Goal: Obtain resource: Download file/media

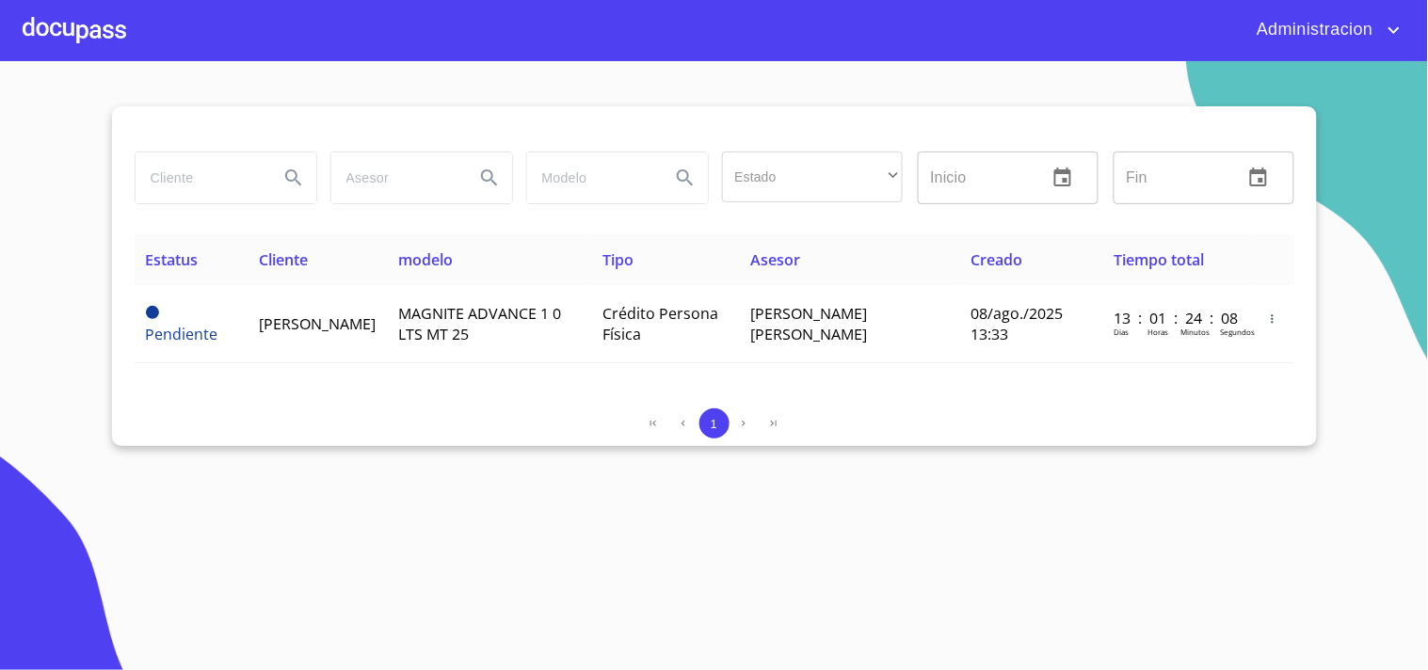
click at [180, 192] on input "search" at bounding box center [200, 178] width 128 height 51
type input "[PERSON_NAME]"
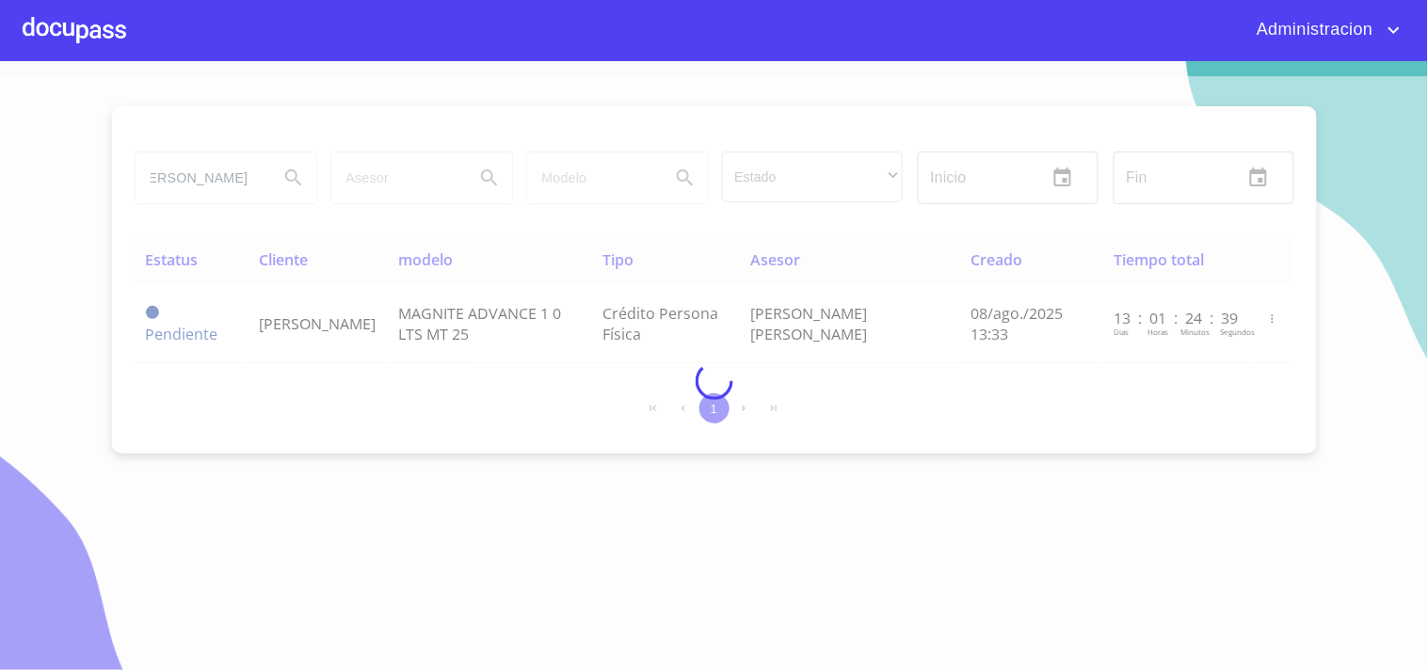
scroll to position [0, 0]
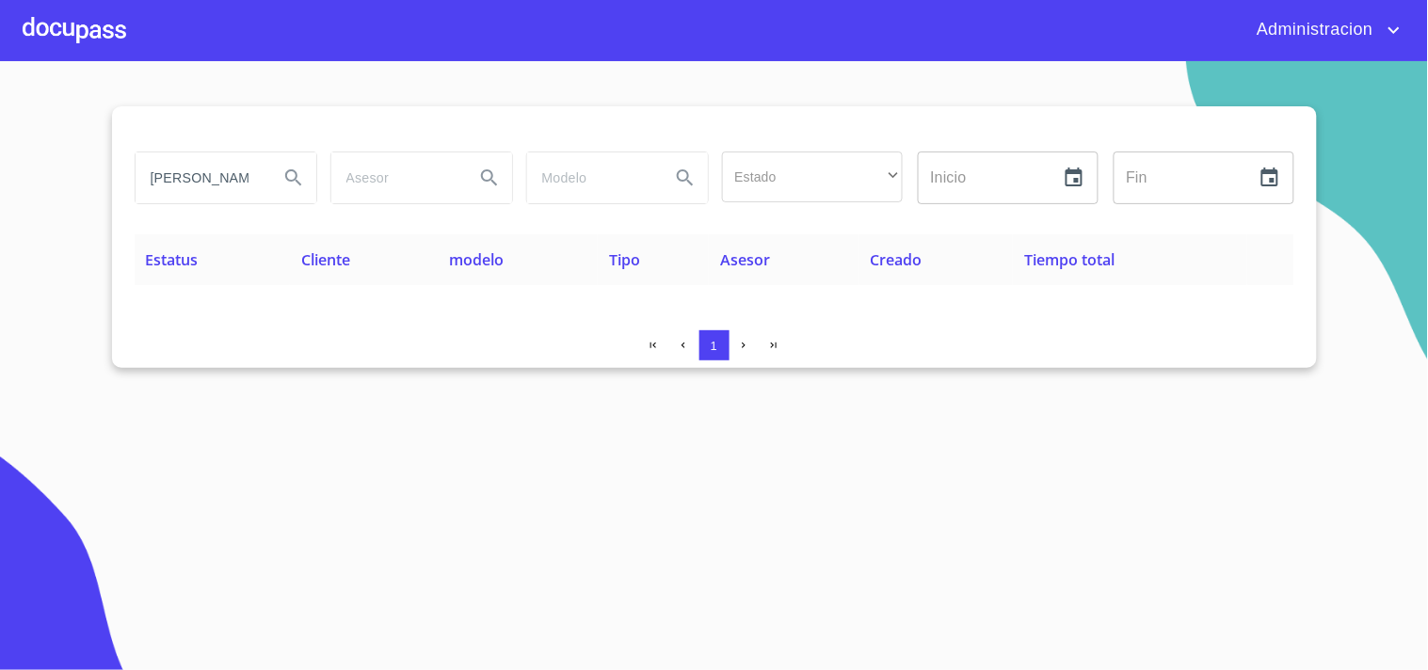
click at [176, 176] on input "[PERSON_NAME]" at bounding box center [200, 178] width 128 height 51
drag, startPoint x: 147, startPoint y: 177, endPoint x: 484, endPoint y: 182, distance: 337.0
click at [484, 182] on div "[PERSON_NAME] Estado ​ ​ Inicio ​ Fin ​" at bounding box center [714, 178] width 1175 height 68
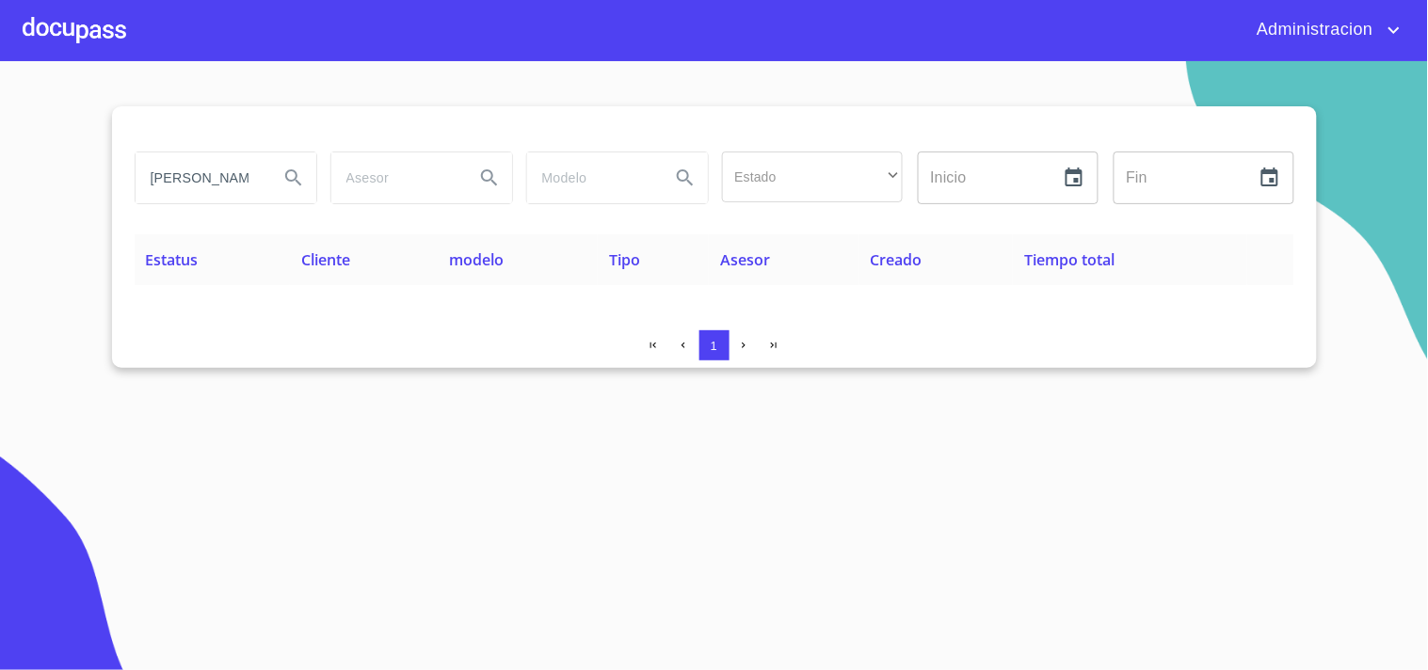
type input "J"
type input "[PERSON_NAME]"
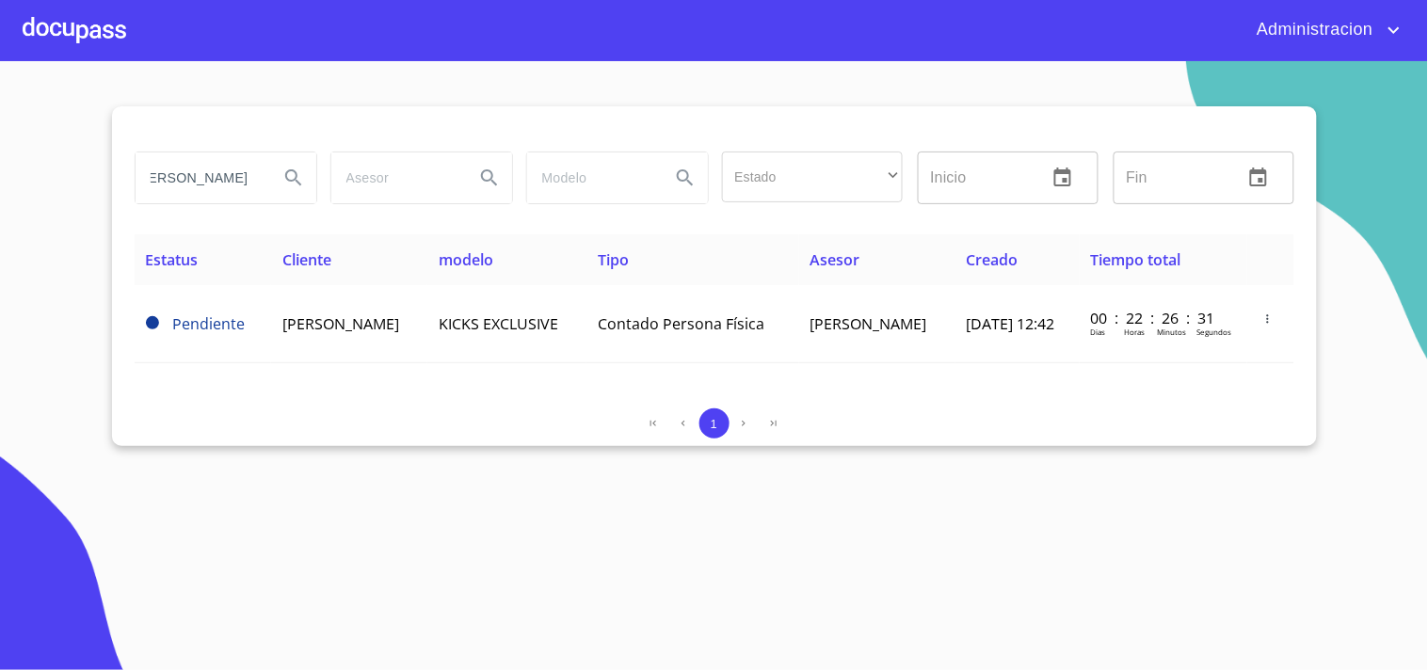
drag, startPoint x: 148, startPoint y: 173, endPoint x: 848, endPoint y: 246, distance: 704.1
click at [848, 246] on div "[PERSON_NAME] Estado ​ ​ Inicio ​ Fin ​ Estatus Cliente modelo Tipo Asesor Crea…" at bounding box center [714, 276] width 1205 height 340
type input "LLANTERA"
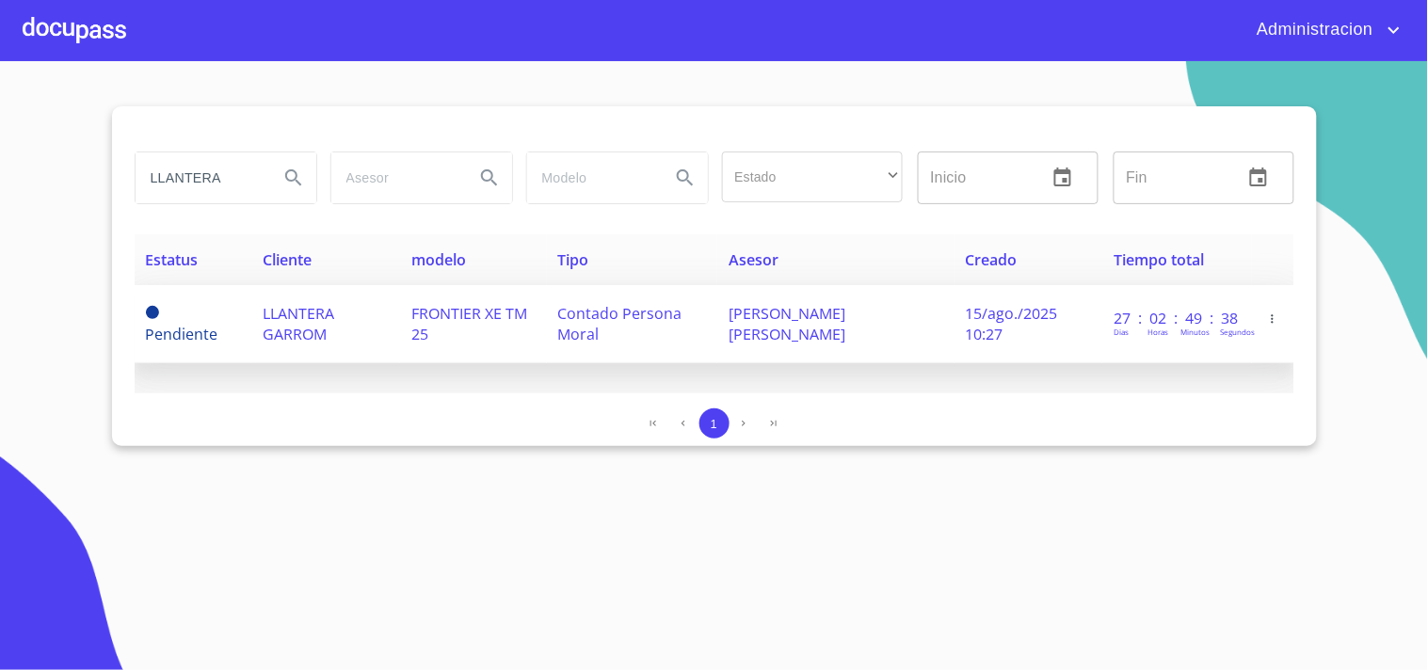
click at [445, 313] on span "FRONTIER XE TM 25" at bounding box center [469, 323] width 116 height 41
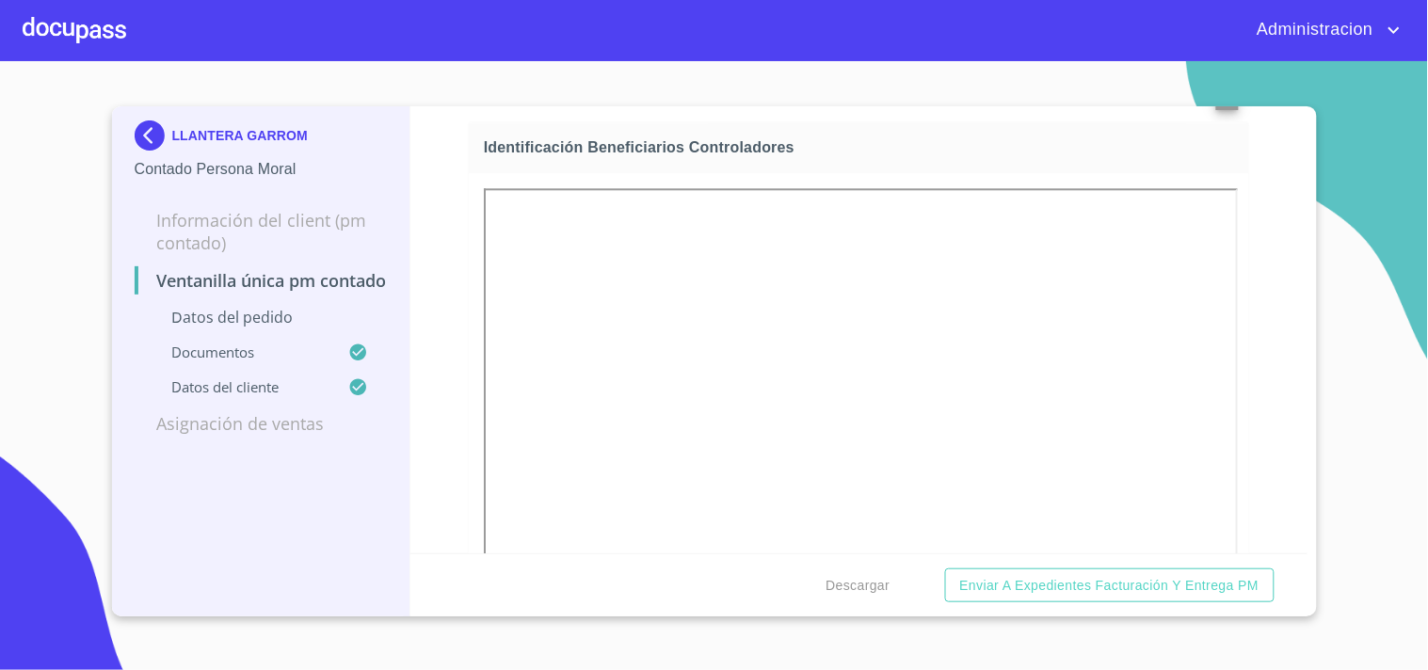
scroll to position [5656, 0]
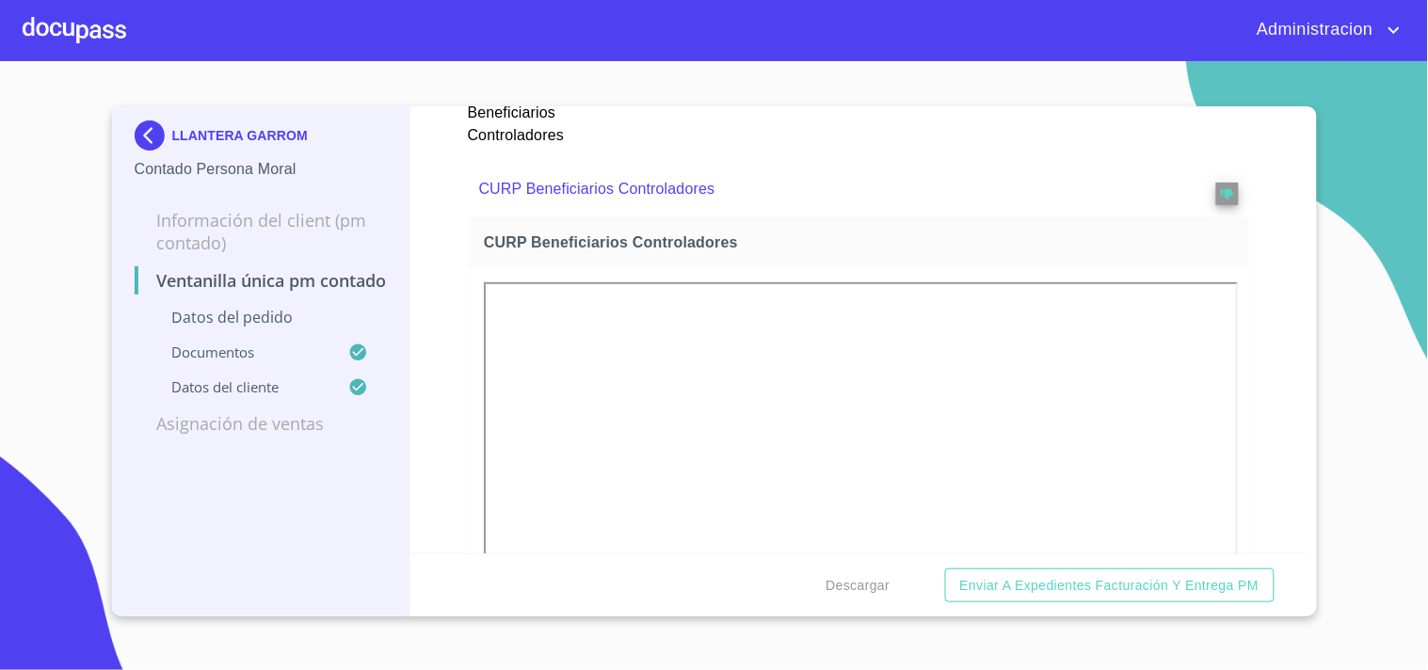
click at [229, 136] on p "LLANTERA GARROM" at bounding box center [240, 135] width 136 height 15
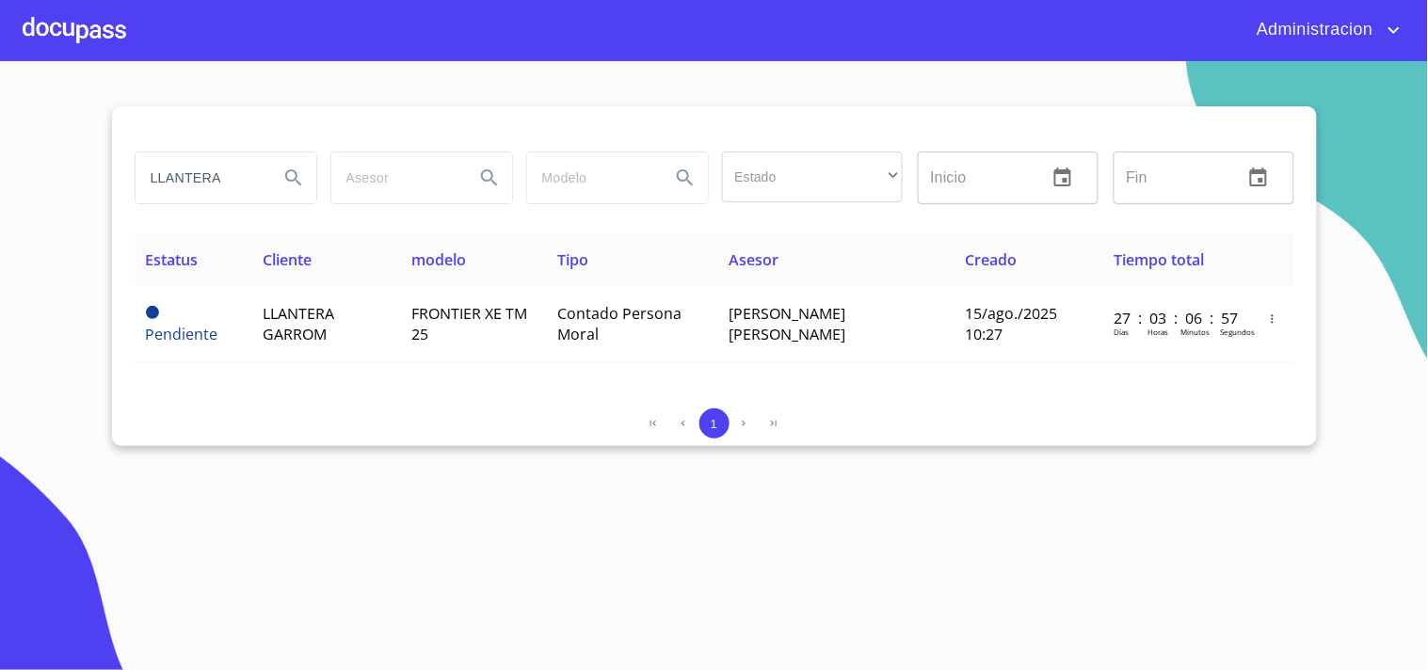
drag, startPoint x: 83, startPoint y: 184, endPoint x: 2, endPoint y: 169, distance: 82.2
click at [0, 169] on section "LLANTERA Estado ​ ​ Inicio ​ Fin ​ Estatus Cliente modelo Tipo Asesor Creado Ti…" at bounding box center [714, 365] width 1428 height 609
type input "[PERSON_NAME]"
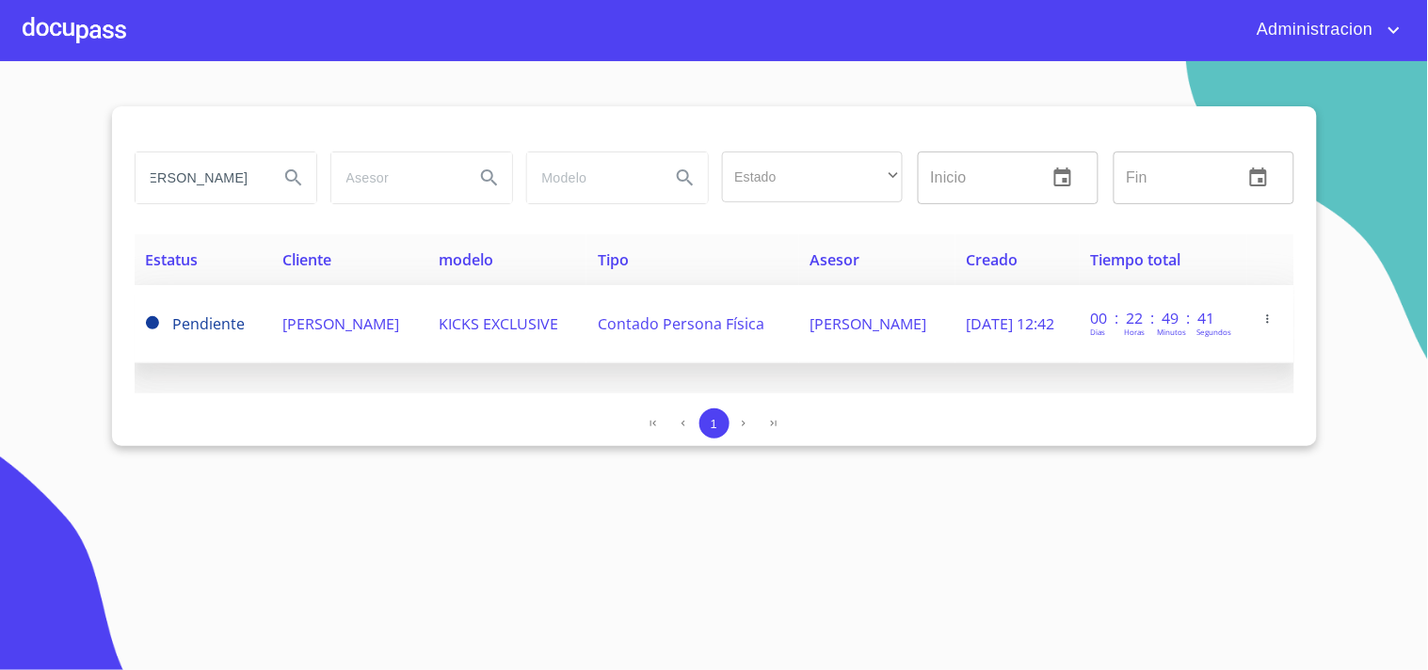
scroll to position [0, 0]
click at [315, 317] on span "[PERSON_NAME]" at bounding box center [340, 323] width 117 height 21
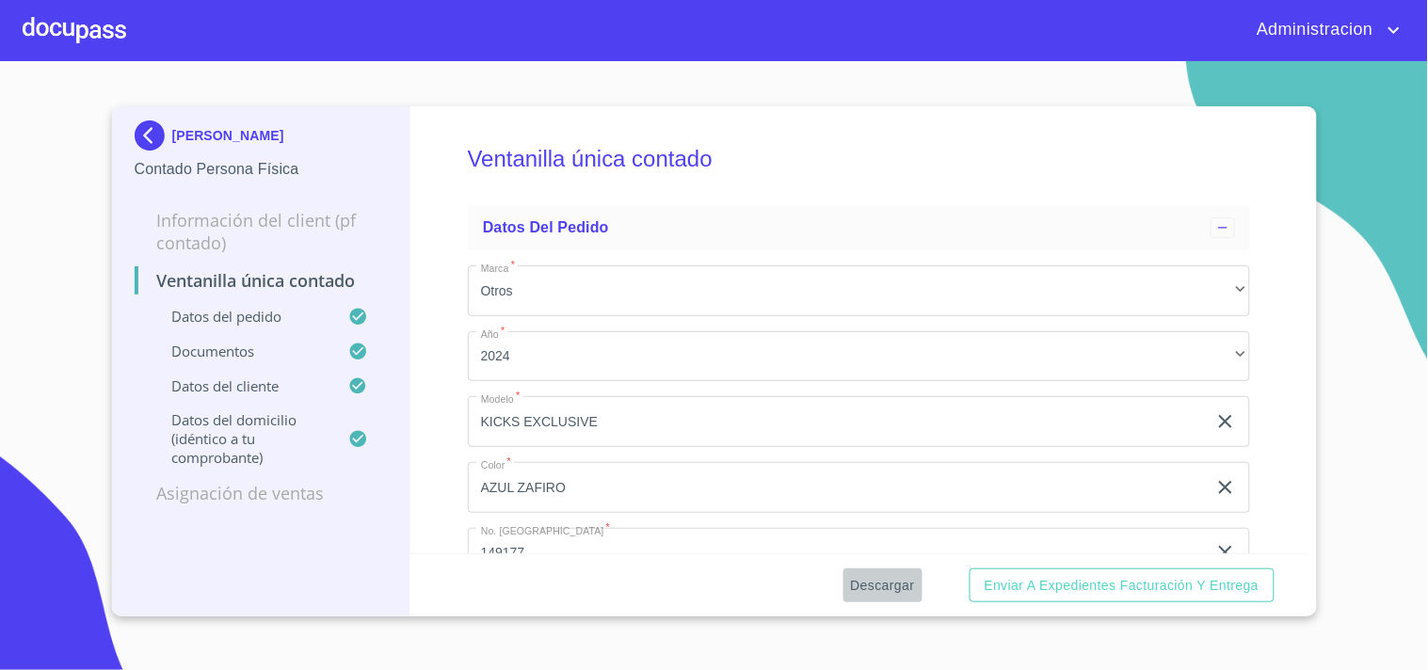
click at [867, 579] on span "Descargar" at bounding box center [883, 586] width 64 height 24
click at [862, 589] on span "Descargar" at bounding box center [883, 586] width 64 height 24
click at [284, 134] on p "[PERSON_NAME]" at bounding box center [228, 135] width 112 height 15
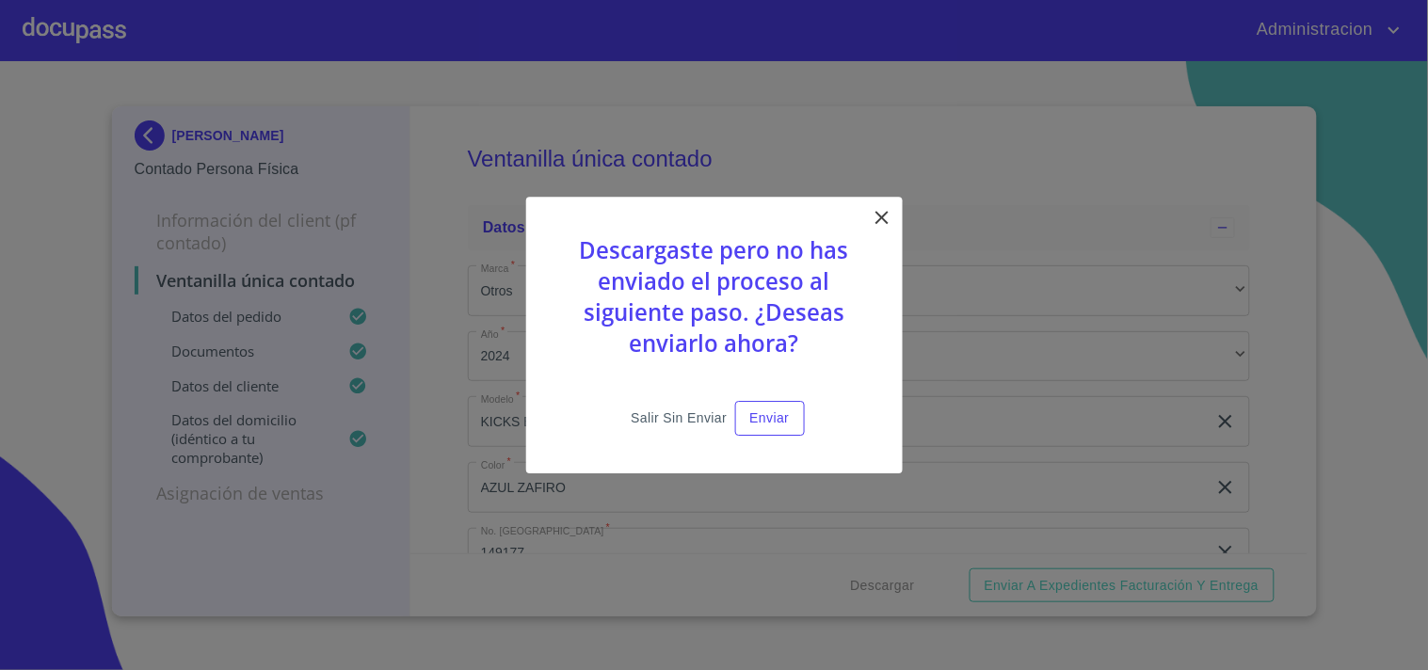
click at [712, 420] on span "Salir sin enviar" at bounding box center [679, 419] width 96 height 24
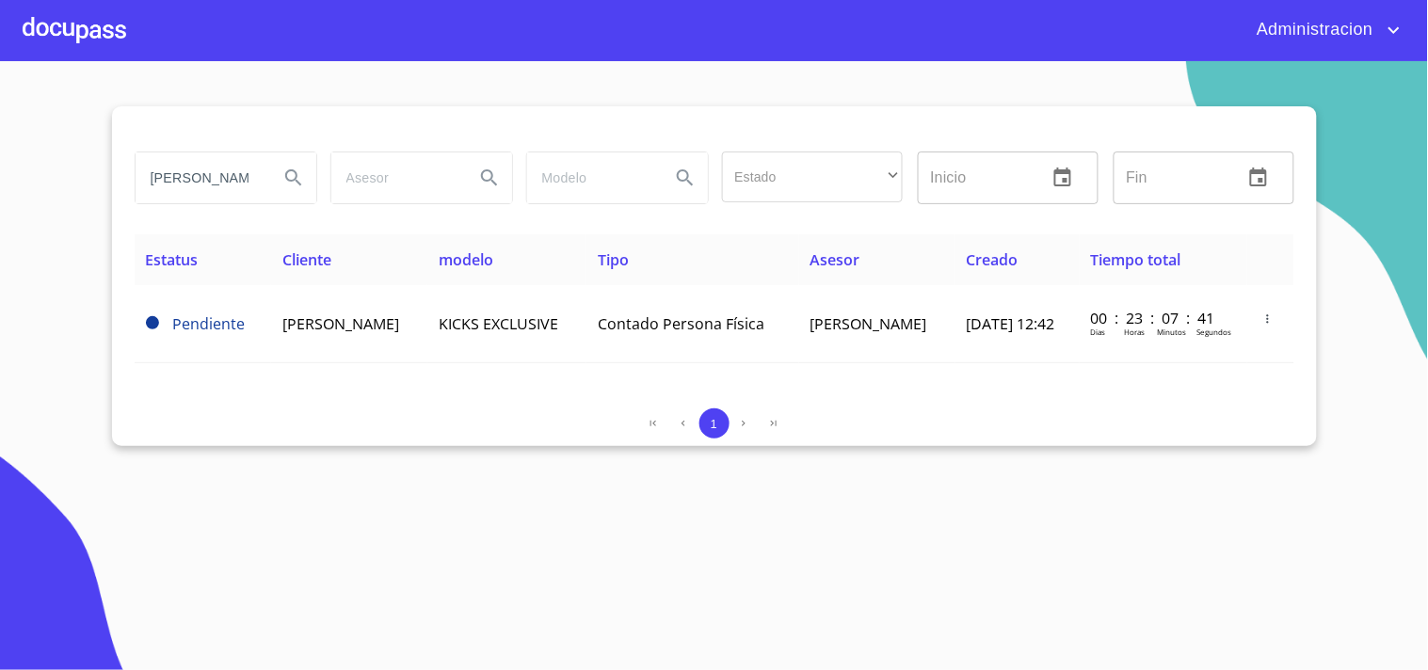
drag, startPoint x: 151, startPoint y: 179, endPoint x: 559, endPoint y: 217, distance: 410.3
click at [557, 217] on div "[PERSON_NAME] Estado ​ ​ Inicio ​ Fin ​" at bounding box center [715, 189] width 1160 height 90
type input "[PERSON_NAME]"
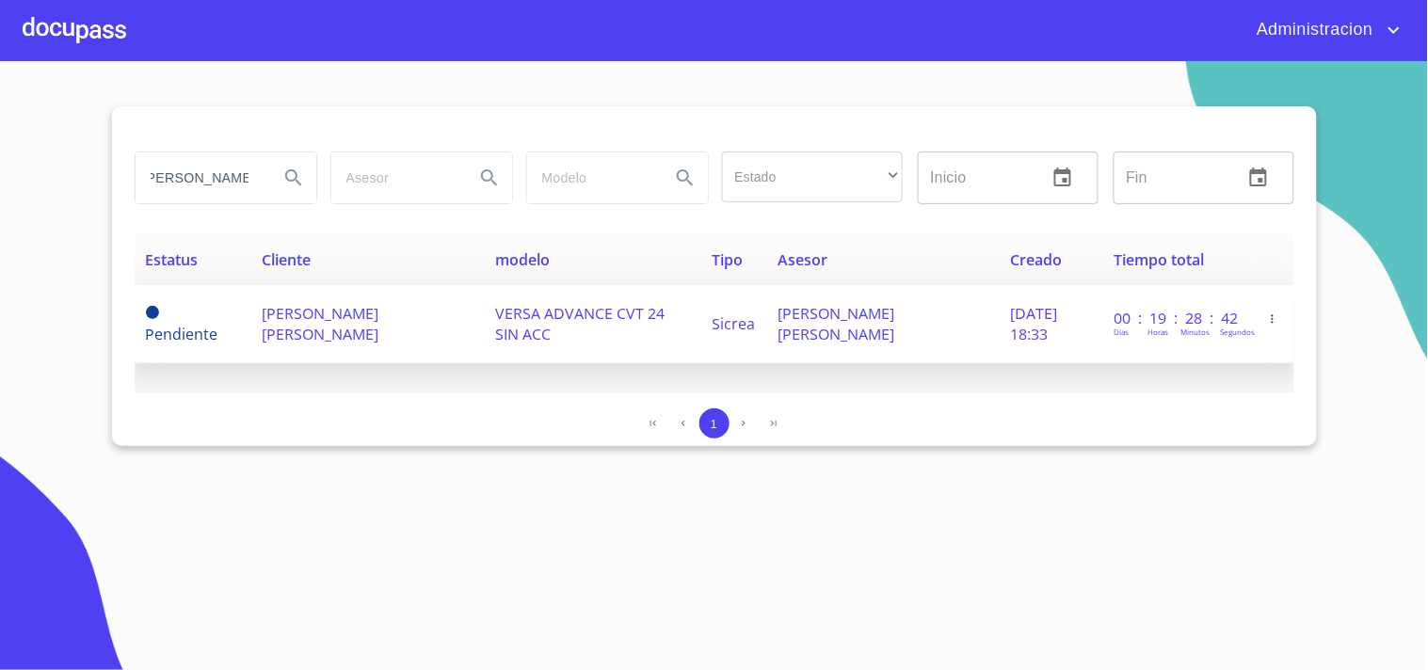
click at [378, 318] on span "[PERSON_NAME] [PERSON_NAME]" at bounding box center [320, 323] width 117 height 41
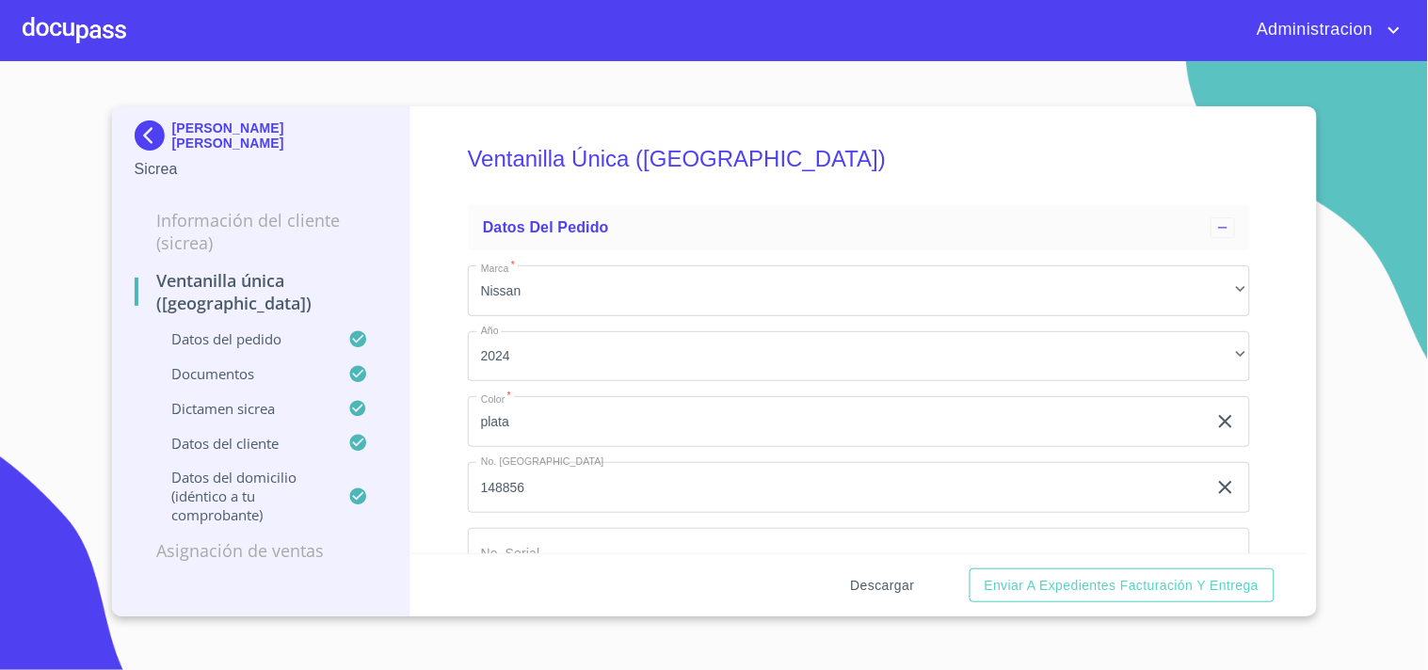
click at [861, 584] on span "Descargar" at bounding box center [883, 586] width 64 height 24
click at [277, 130] on p "[PERSON_NAME] [PERSON_NAME]" at bounding box center [280, 135] width 216 height 30
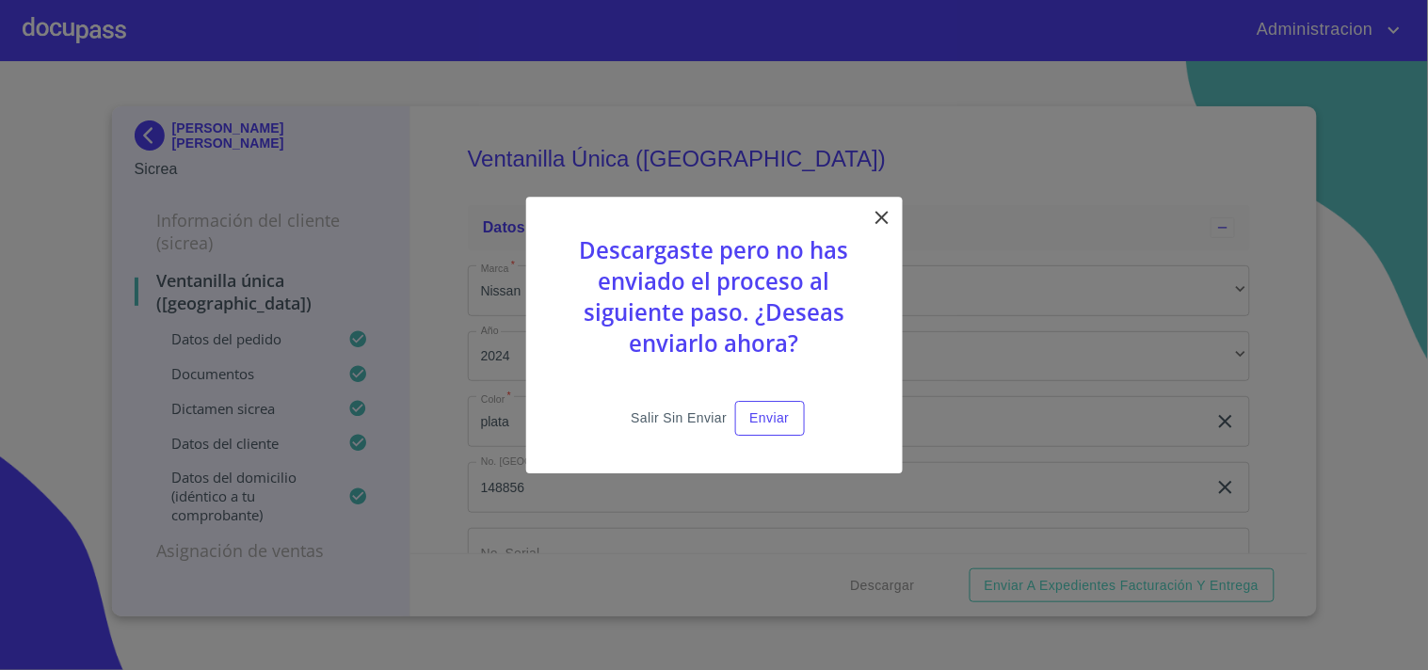
click at [692, 422] on span "Salir sin enviar" at bounding box center [679, 419] width 96 height 24
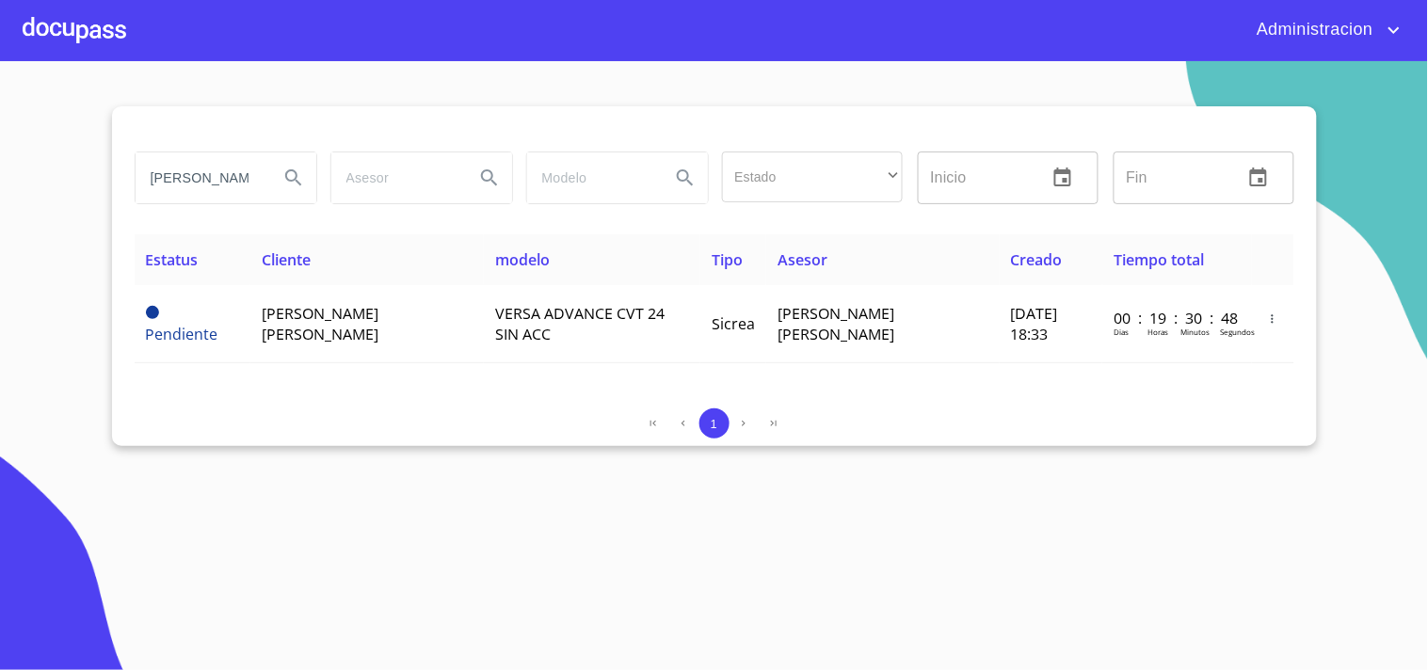
scroll to position [0, 9]
drag, startPoint x: 142, startPoint y: 183, endPoint x: 580, endPoint y: 280, distance: 448.3
click at [511, 251] on div "[PERSON_NAME] Estado ​ ​ Inicio ​ Fin ​ Estatus Cliente modelo Tipo Asesor Crea…" at bounding box center [714, 276] width 1205 height 340
type input "k"
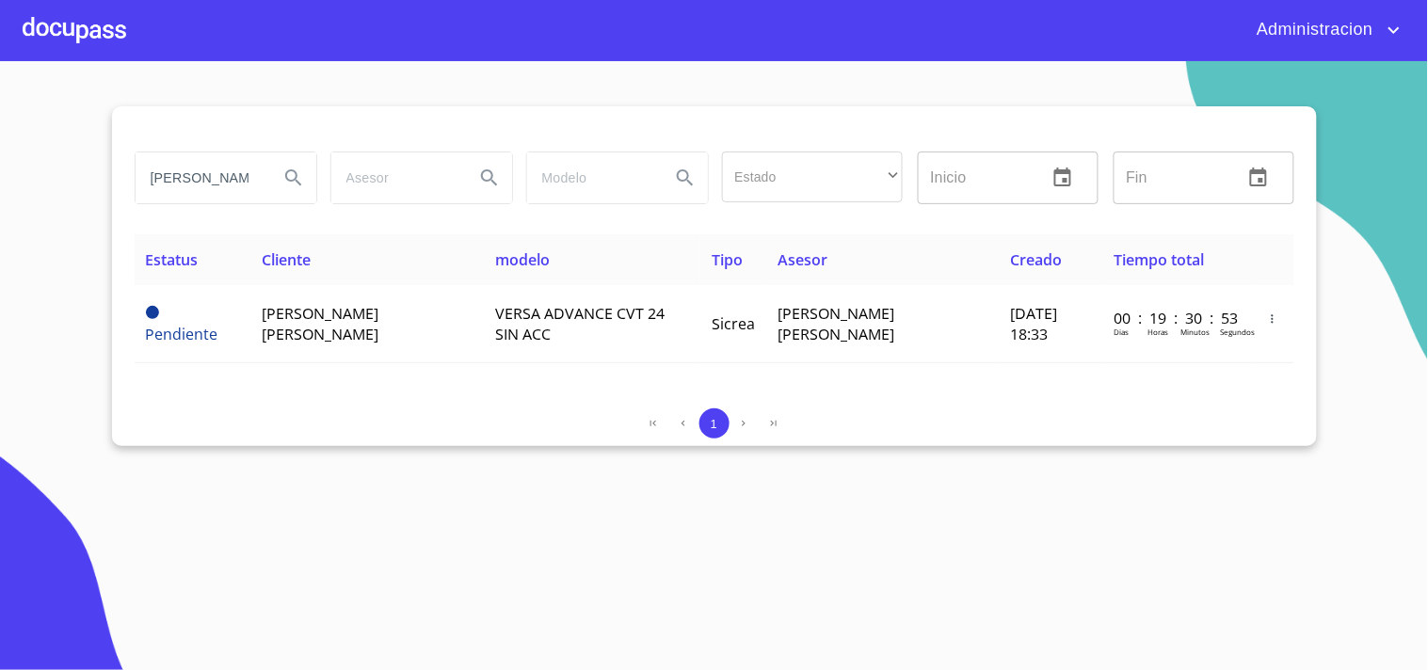
type input "[PERSON_NAME]"
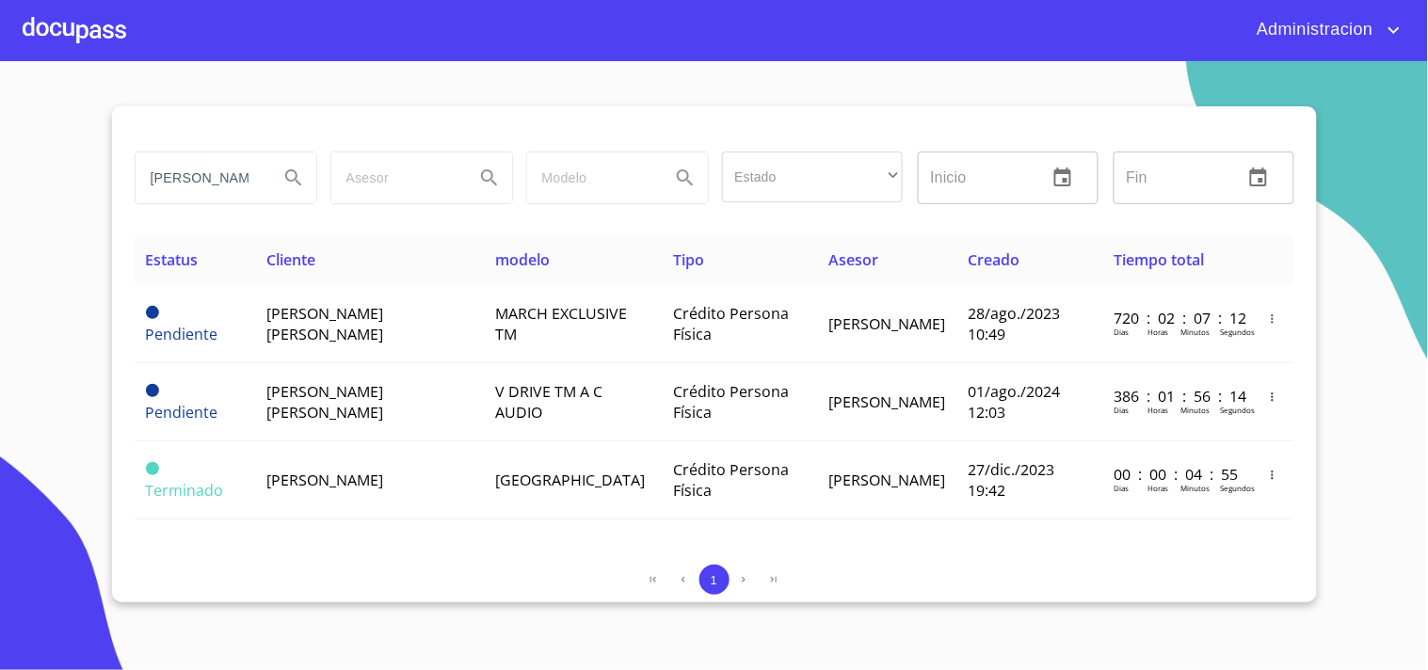
drag, startPoint x: 233, startPoint y: 186, endPoint x: 0, endPoint y: 173, distance: 233.8
click at [0, 173] on section "[PERSON_NAME] Estado ​ ​ Inicio ​ Fin ​ Estatus Cliente modelo Tipo Asesor Crea…" at bounding box center [714, 365] width 1428 height 609
type input "[PERSON_NAME]"
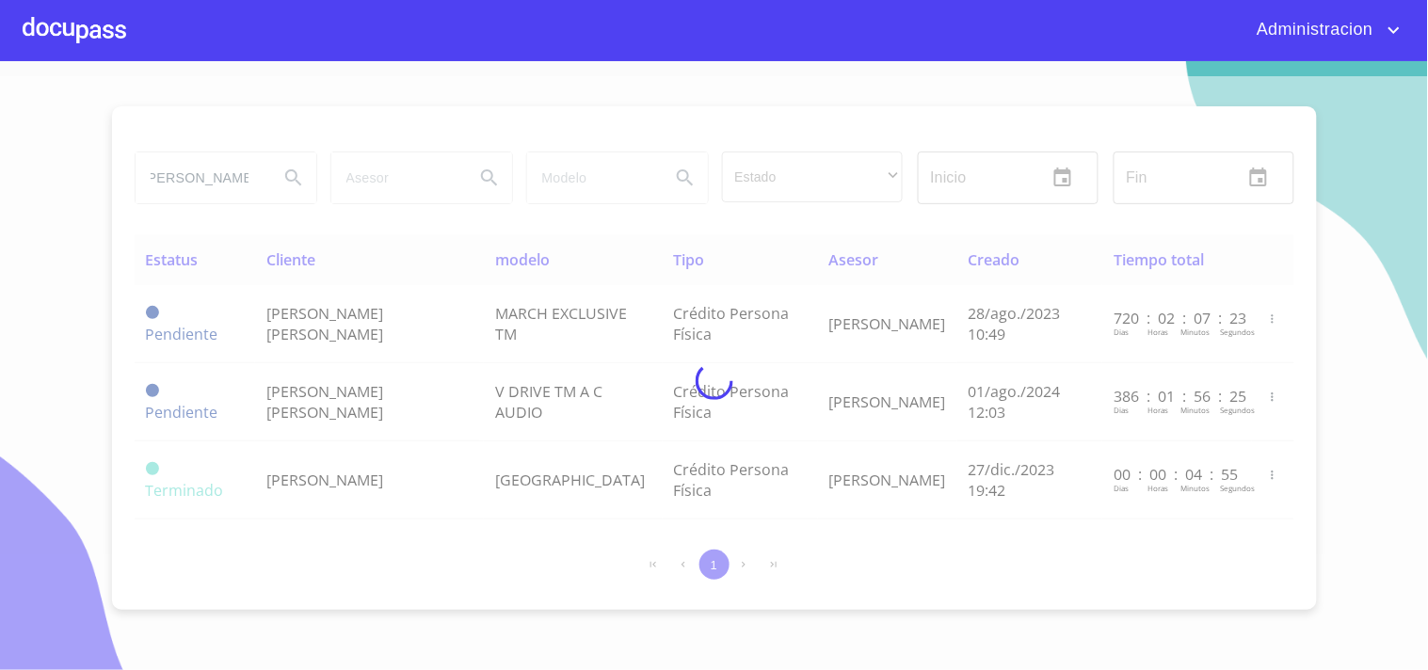
scroll to position [0, 0]
